Goal: Check status: Check status

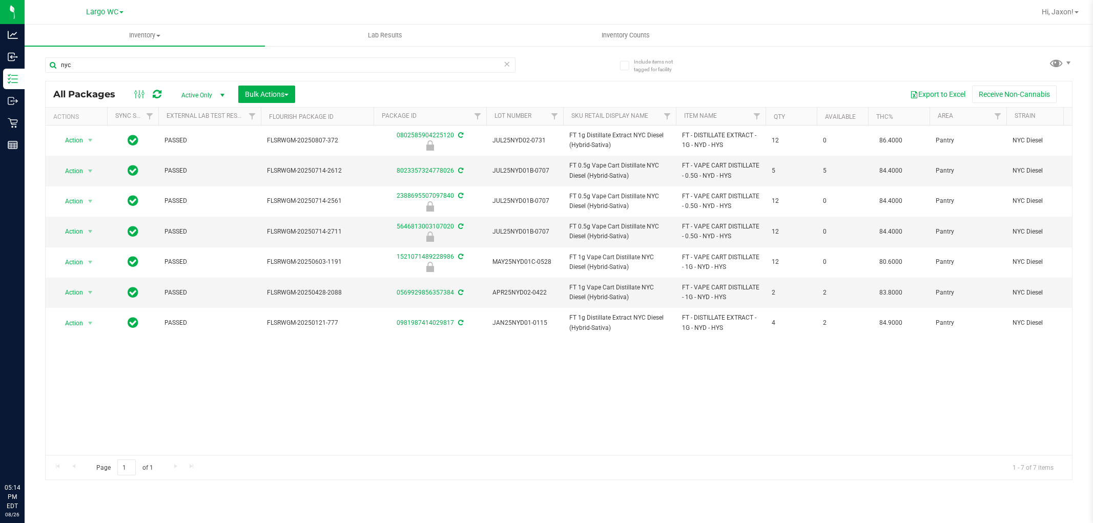
click at [161, 57] on input "nyc" at bounding box center [280, 64] width 470 height 15
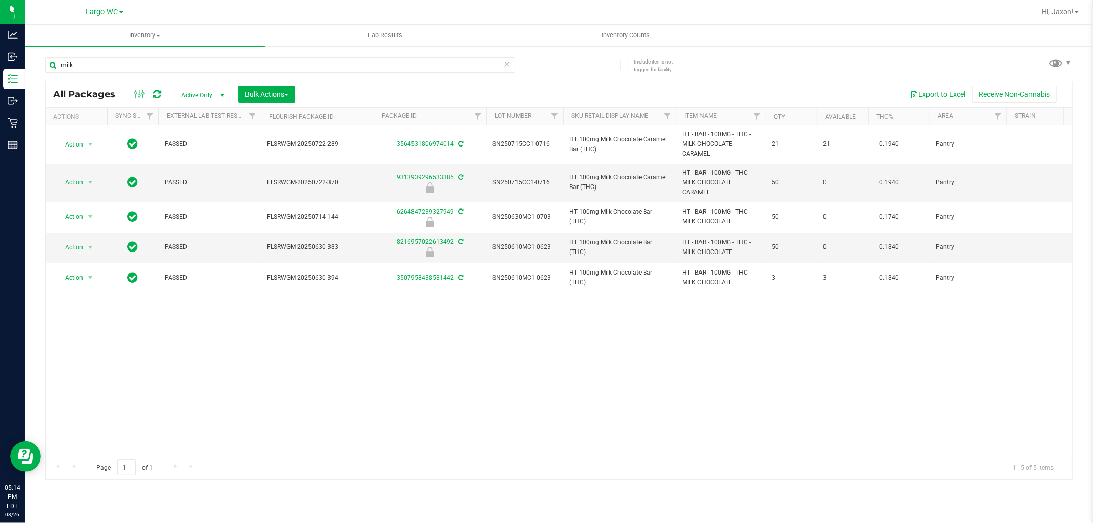
type input "milk"
drag, startPoint x: 188, startPoint y: 56, endPoint x: 185, endPoint y: 62, distance: 6.4
click at [187, 57] on div "milk" at bounding box center [302, 64] width 514 height 33
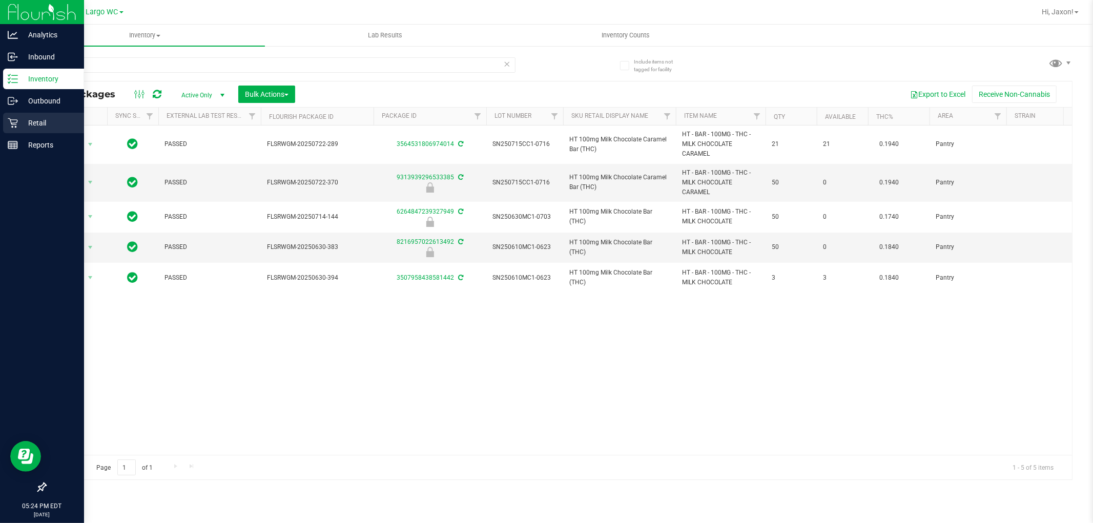
click at [16, 119] on icon at bounding box center [13, 123] width 10 height 10
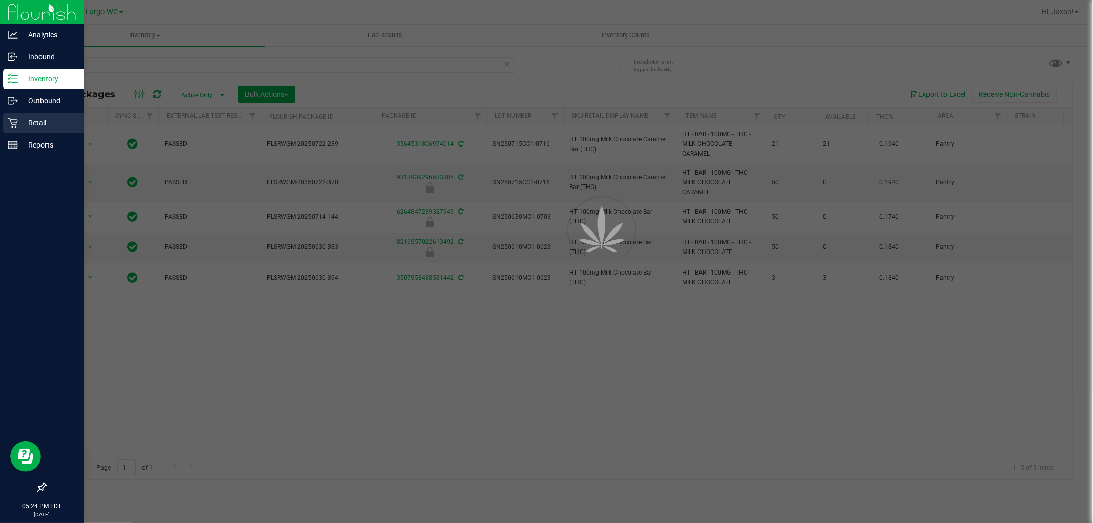
click at [16, 119] on icon at bounding box center [13, 123] width 10 height 10
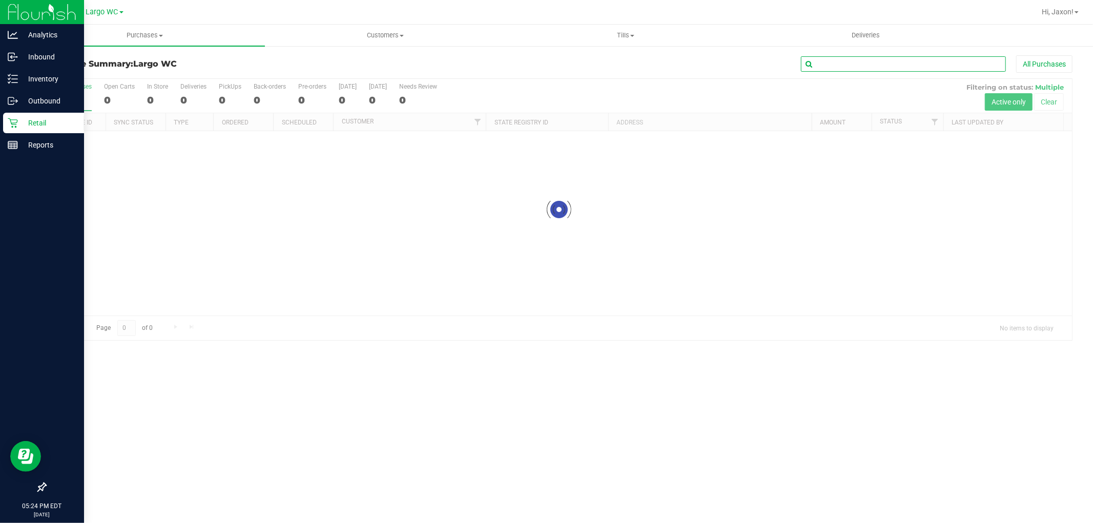
click at [858, 70] on input "text" at bounding box center [903, 63] width 205 height 15
click at [859, 69] on input "text" at bounding box center [903, 63] width 205 height 15
click at [860, 68] on input "text" at bounding box center [903, 63] width 205 height 15
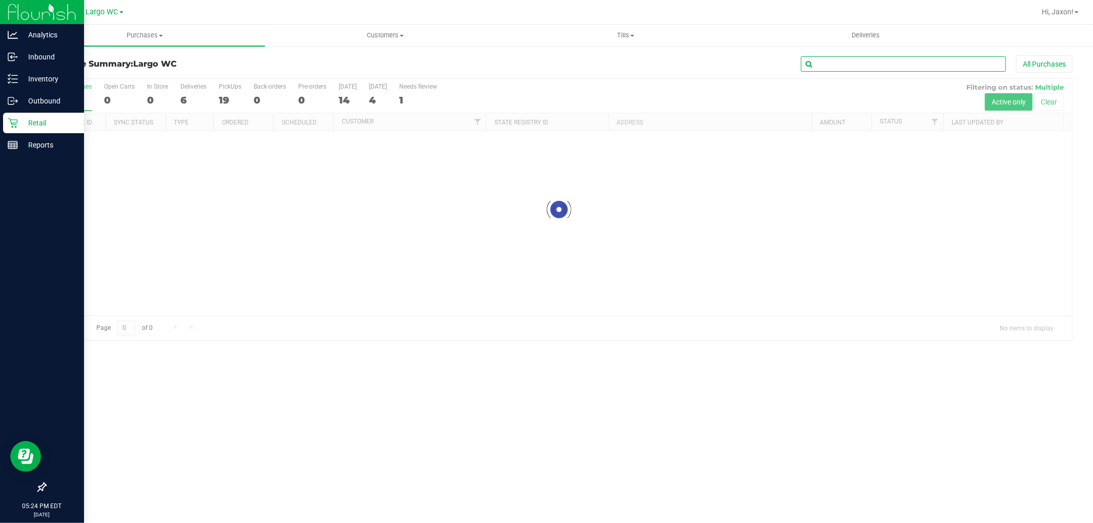
click at [860, 68] on input "text" at bounding box center [903, 63] width 205 height 15
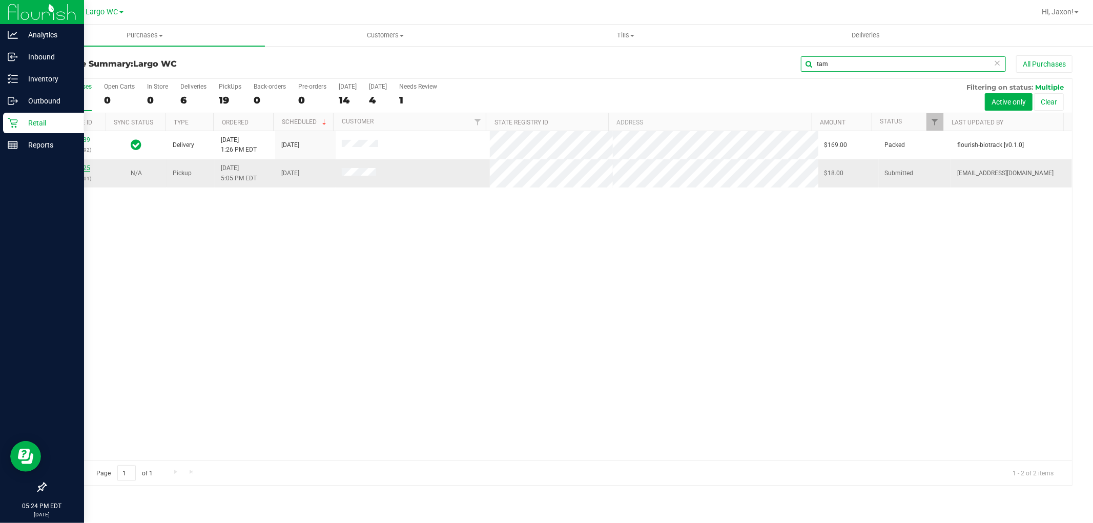
type input "tam"
click at [73, 168] on link "11851825" at bounding box center [75, 167] width 29 height 7
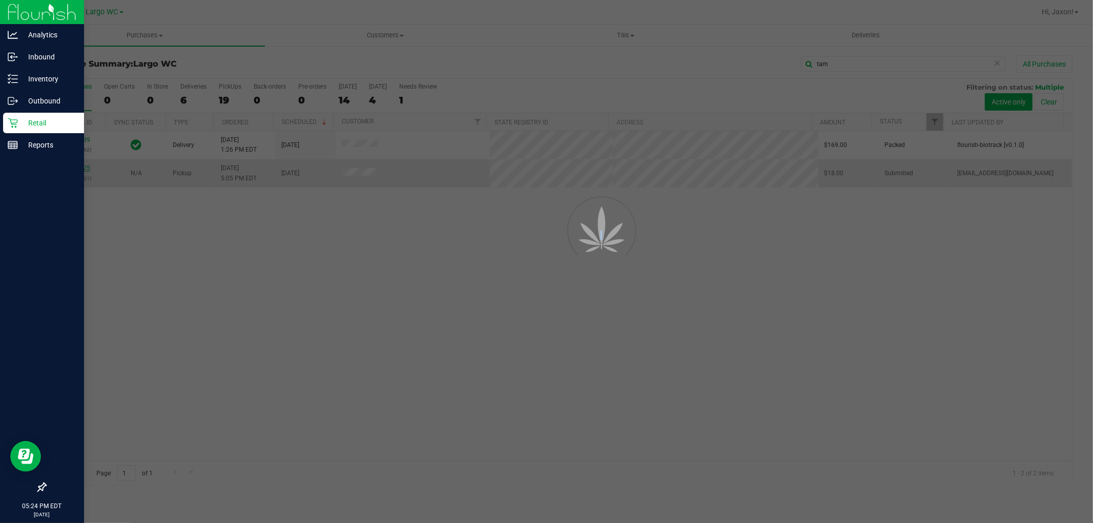
click at [73, 168] on div at bounding box center [546, 261] width 1093 height 523
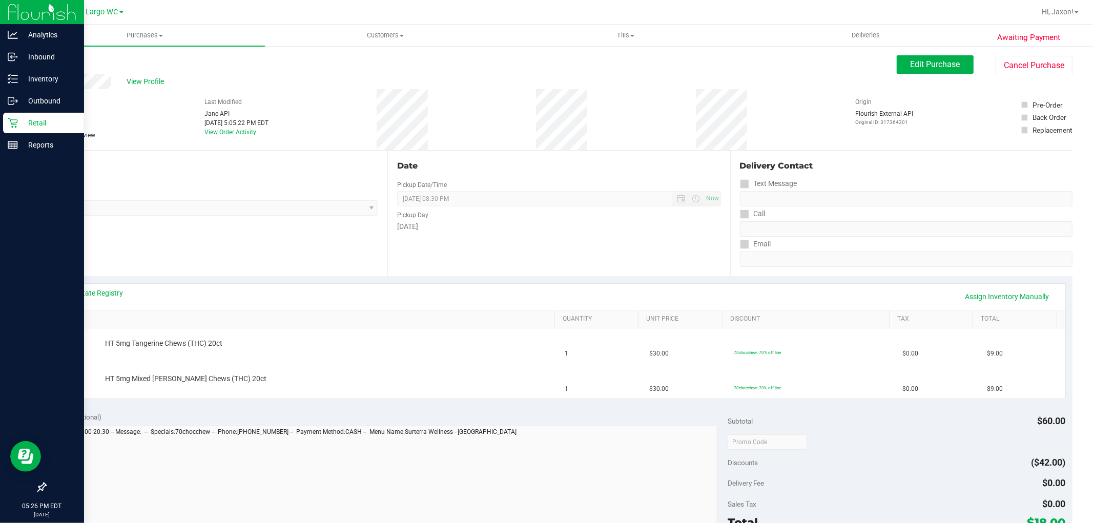
click at [155, 236] on div "Location Pickup Store Largo WC Select Store [PERSON_NAME][GEOGRAPHIC_DATA] [PER…" at bounding box center [216, 214] width 342 height 126
click at [19, 141] on p "Reports" at bounding box center [48, 145] width 61 height 12
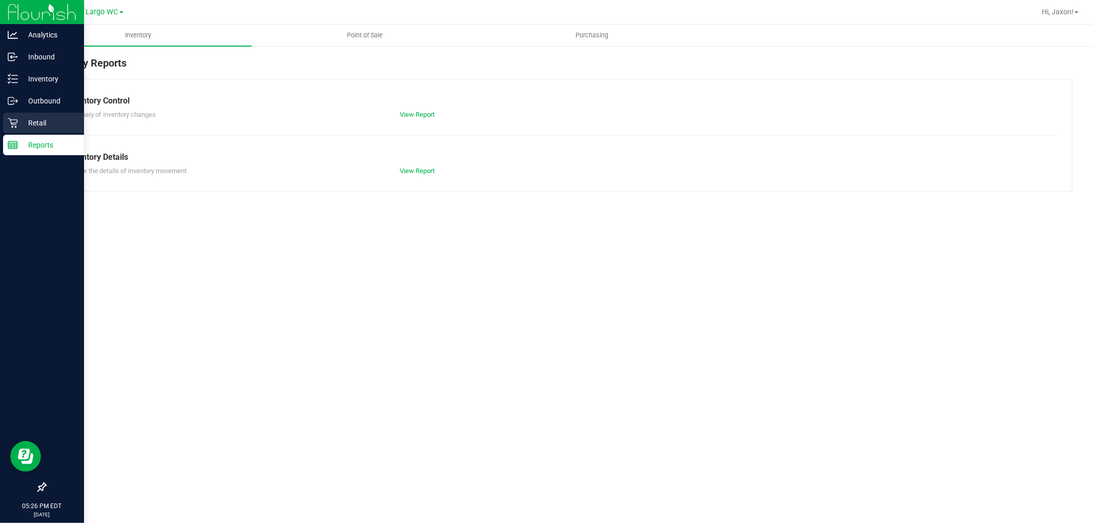
click at [26, 118] on p "Retail" at bounding box center [48, 123] width 61 height 12
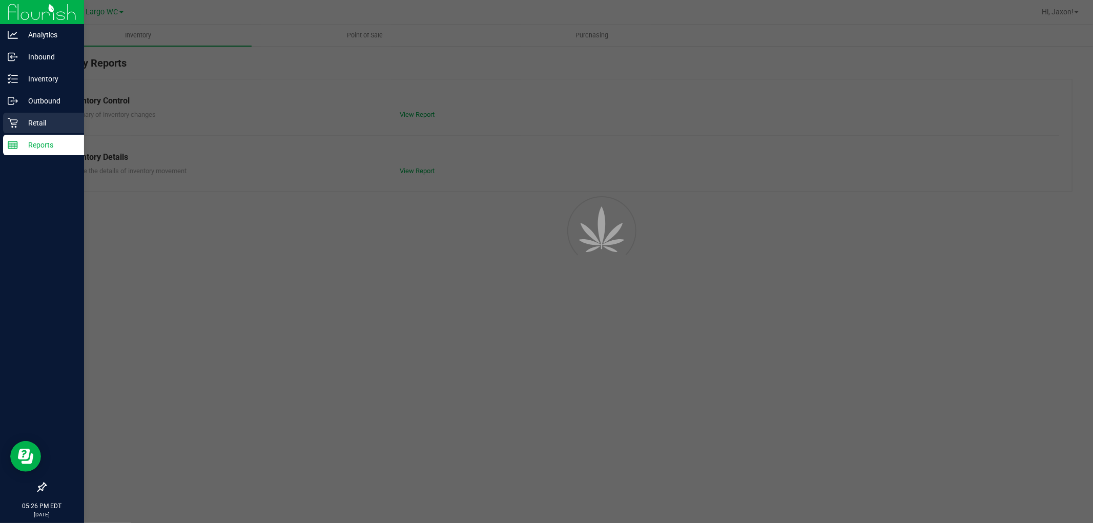
click at [26, 118] on p "Retail" at bounding box center [48, 123] width 61 height 12
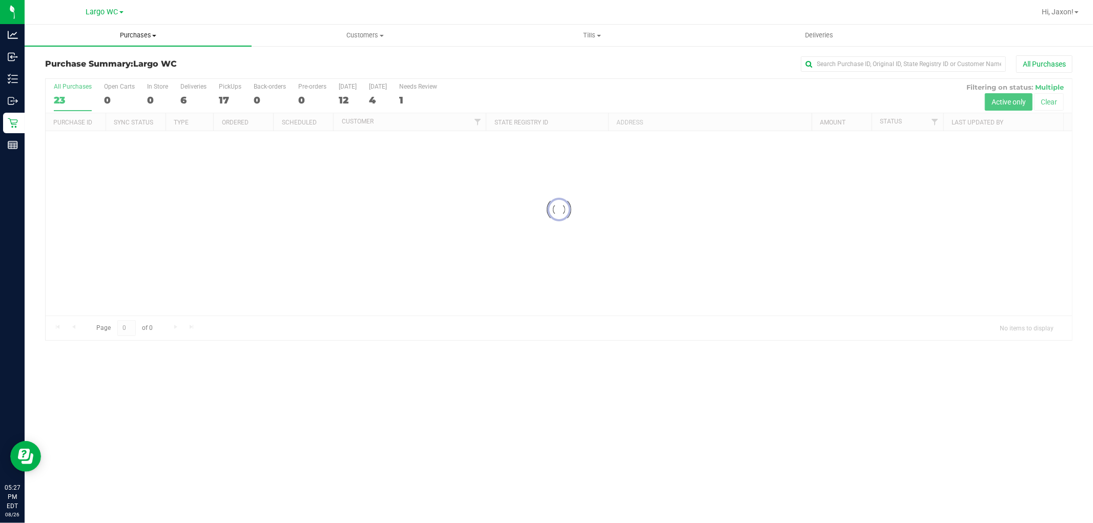
click at [159, 35] on span "Purchases" at bounding box center [138, 35] width 227 height 9
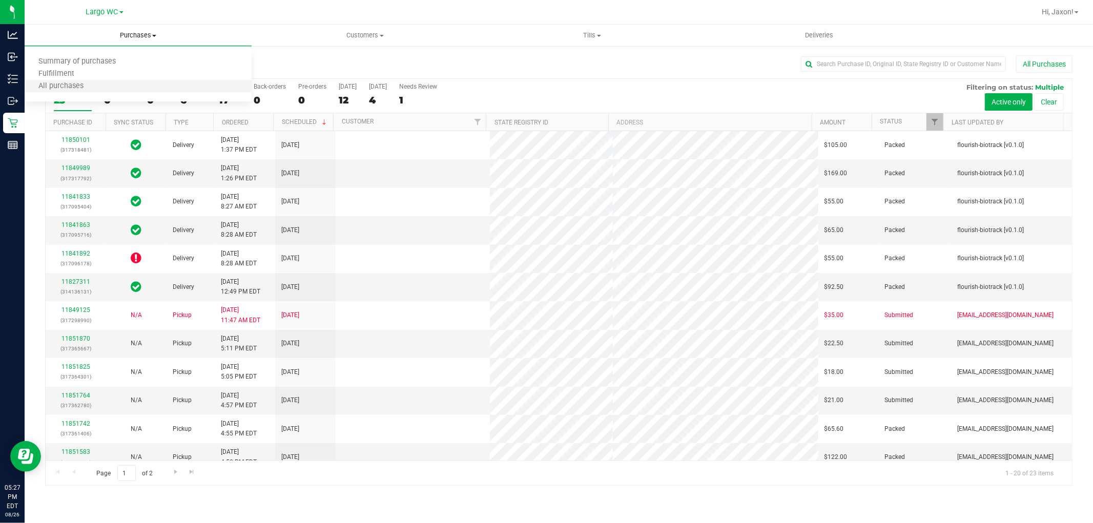
click at [98, 84] on li "All purchases" at bounding box center [138, 86] width 227 height 12
